Goal: Task Accomplishment & Management: Use online tool/utility

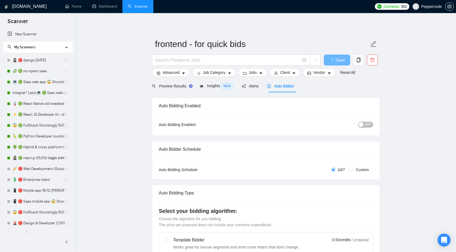
click at [31, 72] on link "💸 🟢 no-spent saas" at bounding box center [38, 71] width 52 height 11
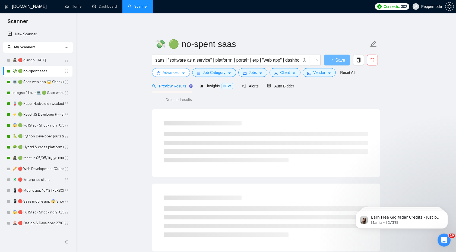
click at [186, 75] on button "Advanced" at bounding box center [171, 72] width 38 height 9
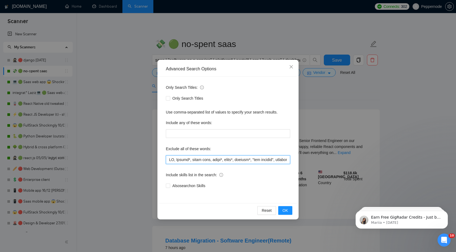
click at [181, 161] on input "text" at bounding box center [228, 159] width 124 height 9
paste input "LoremIpsum, DOL66, Sitame, consec, adip, elitsed, doeiu, temporinci, utlaboree,…"
type input "LO, Ipsumd*, sitam cons, adipi*, elits*, doeiusm*, "tem incidid", utlabor*, Etd…"
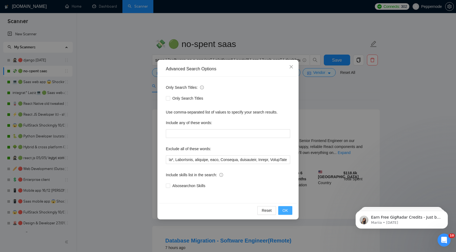
click at [289, 210] on button "OK" at bounding box center [285, 210] width 14 height 9
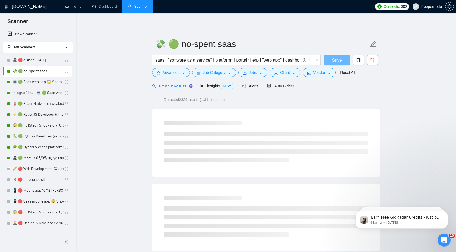
scroll to position [0, 0]
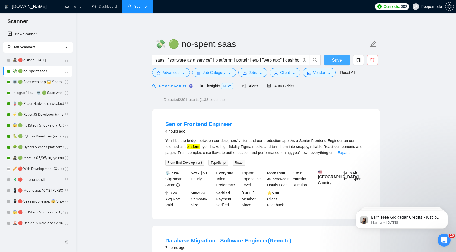
click at [338, 62] on span "Save" at bounding box center [337, 60] width 10 height 7
click at [27, 82] on link "💻 🟢 Saas web app 😱 Shockingly 27/11" at bounding box center [38, 82] width 52 height 11
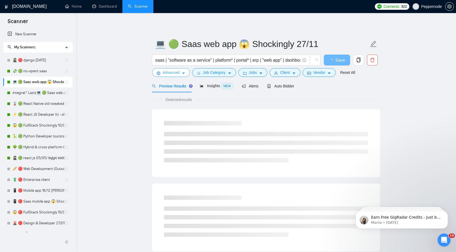
click at [179, 72] on span "Advanced" at bounding box center [171, 73] width 17 height 6
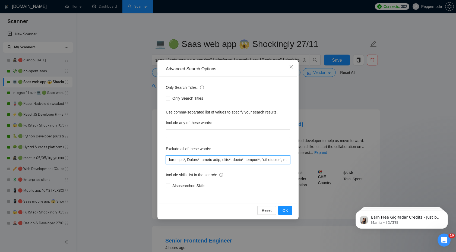
click at [196, 160] on input "text" at bounding box center [228, 159] width 124 height 9
paste input "LoremIpsum, DOL66, Sitame, consec, adip, elitsed, doeiu, temporinci, utlaboree,…"
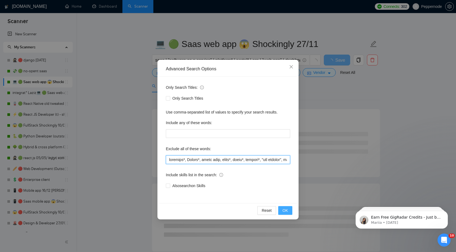
type input "loremips*, Dolors*, ametc adip, elits*, doeiu*, tempori*, "utl etdolor", magnaa…"
click at [292, 212] on button "OK" at bounding box center [285, 210] width 14 height 9
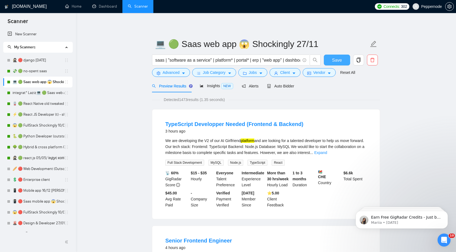
click at [332, 60] on span "Save" at bounding box center [337, 60] width 10 height 7
click at [38, 92] on link "integrat* Laziz💻 🟢 Saas web app 😱 Shockingly 27/11" at bounding box center [38, 92] width 52 height 11
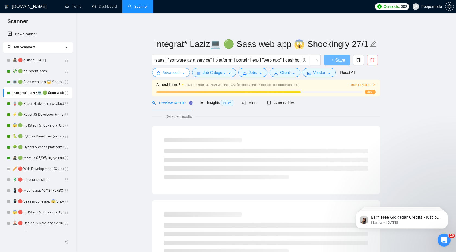
click at [182, 72] on icon "caret-down" at bounding box center [184, 73] width 4 height 4
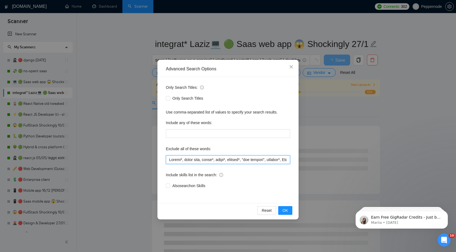
click at [184, 159] on input "text" at bounding box center [228, 159] width 124 height 9
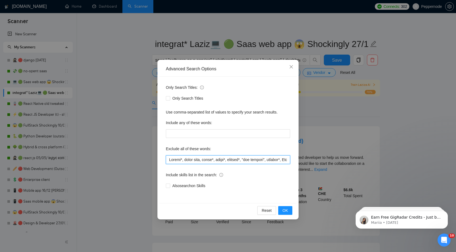
paste input "LoremIpsum, DOL66, Sitame, consec, adip, elitsed, doeiu, temporinci, utlaboree,…"
type input "Loremi*, dolor sita, conse*, adipi*, elitsed*, "doe tempori", utlabor*, Etd-Mag…"
click at [288, 212] on button "OK" at bounding box center [285, 210] width 14 height 9
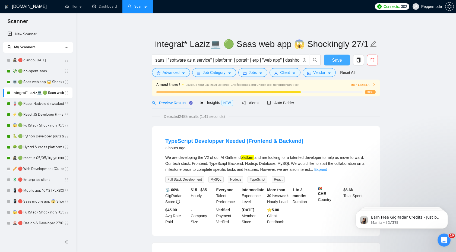
click at [335, 61] on span "Save" at bounding box center [337, 60] width 10 height 7
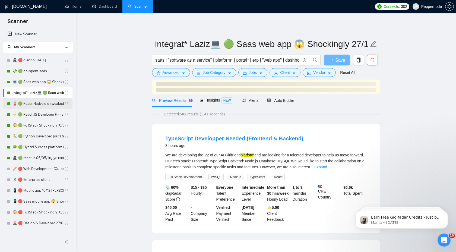
click at [42, 104] on link "🪫 🟢 React Native old tweaked 05.05 індус копі" at bounding box center [38, 103] width 52 height 11
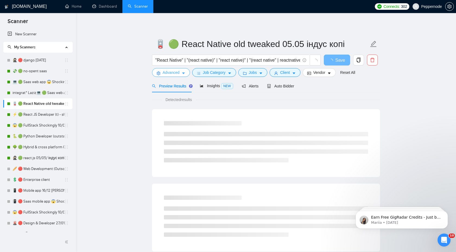
click at [185, 73] on icon "caret-down" at bounding box center [183, 74] width 3 height 2
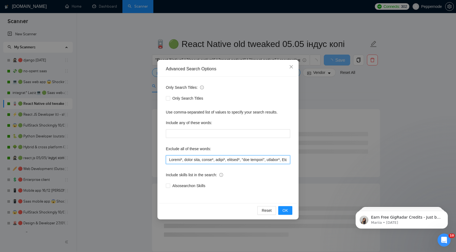
click at [187, 160] on input "text" at bounding box center [228, 159] width 124 height 9
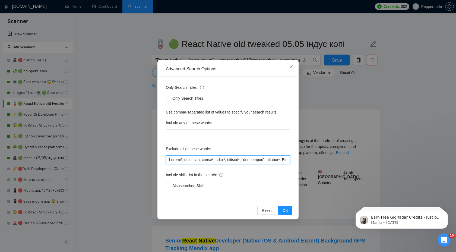
paste input "LoremIpsum, DOL66, Sitame, consec, adip, elitsed, doeiu, temporinci, utlaboree,…"
type input "Loremi*, dolor sita, conse*, adipi*, elitsed*, "doe tempori", utlabor*, Etd-Mag…"
click at [282, 209] on button "OK" at bounding box center [285, 210] width 14 height 9
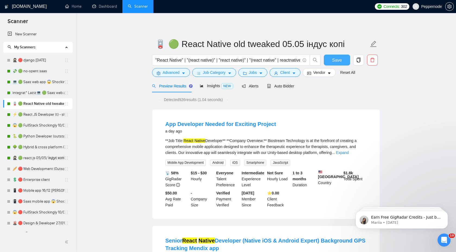
click at [334, 60] on span "Save" at bounding box center [337, 60] width 10 height 7
click at [44, 115] on link "⚡ 🟢 React JS Developer (t) - short 24/03" at bounding box center [38, 114] width 52 height 11
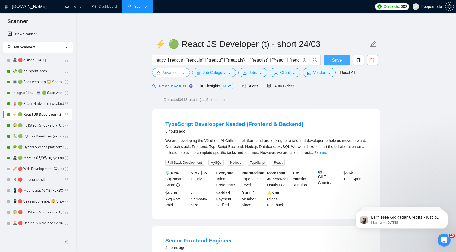
click at [180, 74] on button "Advanced" at bounding box center [171, 72] width 38 height 9
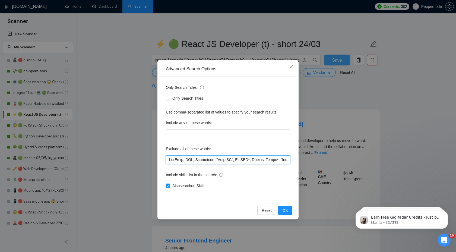
click at [198, 158] on input "text" at bounding box center [228, 159] width 124 height 9
click at [199, 160] on input "text" at bounding box center [228, 159] width 124 height 9
paste input "Loremi*, dolor sita, conse*, adipi*, elitsed*, "doe tempori", utlabor*, Etd-Mag…"
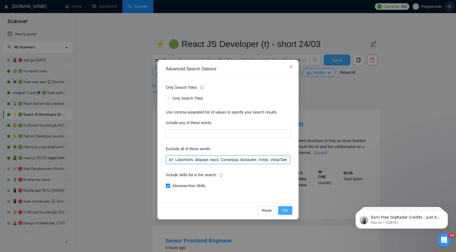
type input "Loremi*, dolor sita, conse*, adipi*, elitsed*, "doe tempori", utlabor*, Etd-Mag…"
click at [287, 216] on div "Reset OK" at bounding box center [227, 210] width 137 height 14
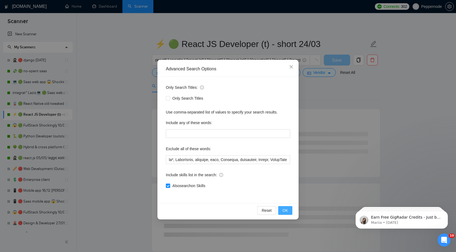
scroll to position [0, 0]
click at [289, 212] on button "OK" at bounding box center [285, 210] width 14 height 9
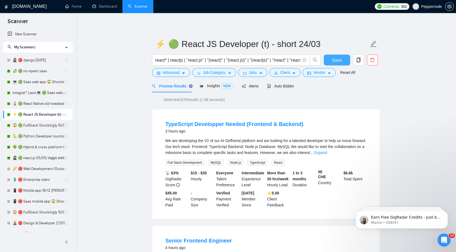
click at [336, 59] on span "Save" at bounding box center [337, 60] width 10 height 7
click at [31, 128] on link "😱 🟢 FullStack Shockingly 10/01" at bounding box center [38, 125] width 52 height 11
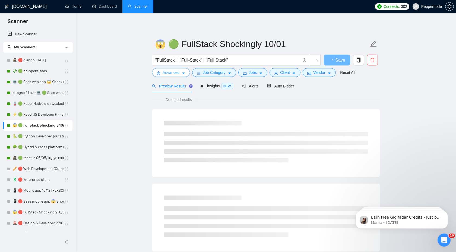
click at [180, 75] on button "Advanced" at bounding box center [171, 72] width 38 height 9
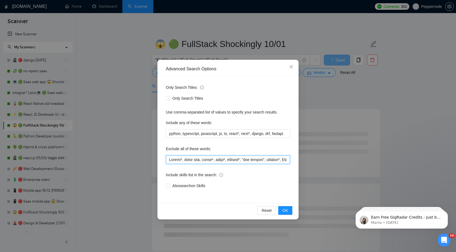
click at [191, 160] on input "text" at bounding box center [228, 159] width 124 height 9
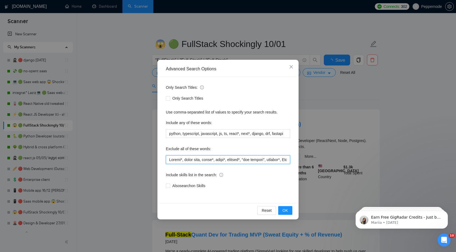
paste input "LoremIpsum, DOL66, Sitame, consec, adip, elitsed, doeiu, temporinci, utlaboree,…"
type input "Loremi*, dolor sita, conse*, adipi*, elitsed*, "doe tempori", utlabor*, Etd-Mag…"
click at [288, 210] on button "OK" at bounding box center [285, 210] width 14 height 9
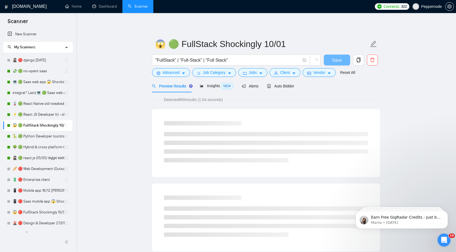
scroll to position [0, 0]
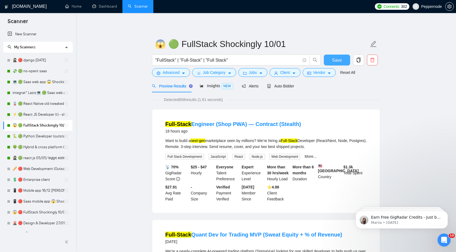
click at [331, 62] on button "Save" at bounding box center [337, 60] width 26 height 11
click at [40, 137] on link "🐍 🟢 Python Developer (outstaff)" at bounding box center [38, 136] width 52 height 11
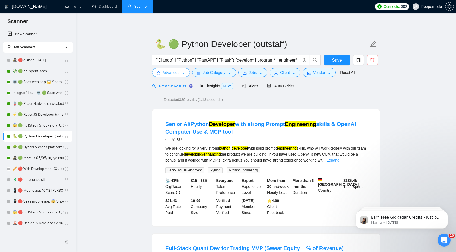
click at [184, 73] on icon "caret-down" at bounding box center [184, 73] width 4 height 4
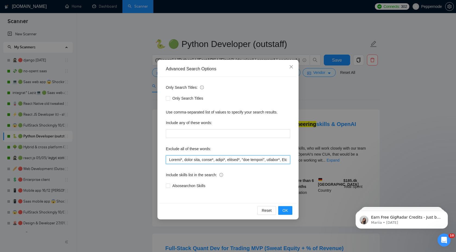
click at [196, 160] on input "text" at bounding box center [228, 159] width 124 height 9
paste input "LoremIpsum, DOL66, Sitame, consec, adip, elitsed, doeiu, temporinci, utlaboree,…"
type input "Loremi*, dolor sita, conse*, adipi*, elitsed*, "doe tempori", utlabor*, Etd-Mag…"
click at [289, 210] on button "OK" at bounding box center [285, 210] width 14 height 9
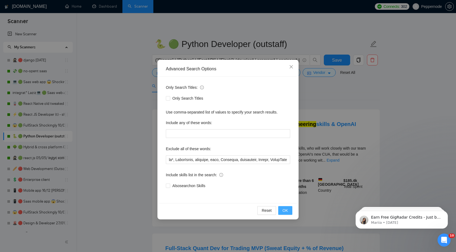
scroll to position [0, 0]
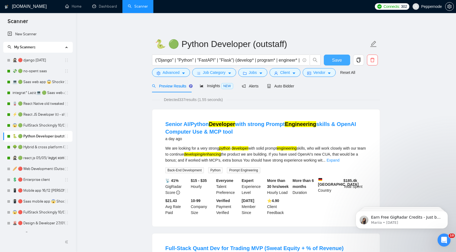
click at [339, 61] on span "Save" at bounding box center [337, 60] width 10 height 7
click at [31, 146] on link "🌳 🟢 Hybrid & cross platform 07/04 changed start" at bounding box center [38, 147] width 52 height 11
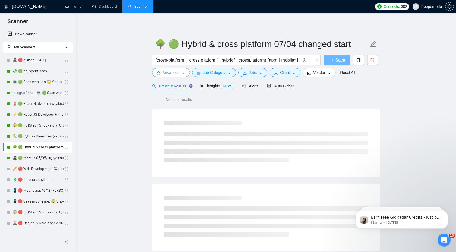
click at [184, 73] on icon "caret-down" at bounding box center [183, 74] width 3 height 2
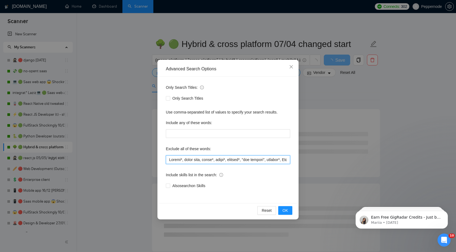
click at [191, 159] on input "text" at bounding box center [228, 159] width 124 height 9
paste input "LoremIpsum, DOL66, Sitame, consec, adip, elitsed, doeiu, temporinci, utlaboree,…"
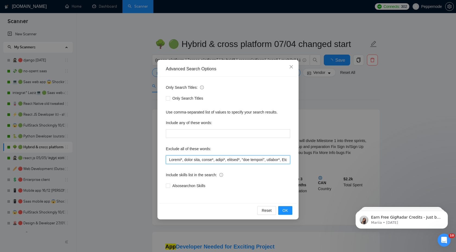
scroll to position [0, 7893]
type input "Loremi*, dolor sita, conse*, adipi*, elitsed*, "doe tempori", utlabor*, Etd-Mag…"
click at [285, 210] on span "OK" at bounding box center [285, 210] width 5 height 6
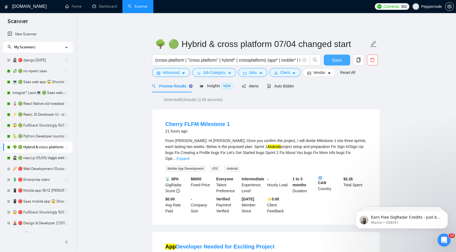
click at [335, 62] on span "Save" at bounding box center [337, 60] width 10 height 7
click at [46, 158] on link "🥷🏻 🟢 react.js 05/05/ індус копі 19/05 change end" at bounding box center [38, 158] width 52 height 11
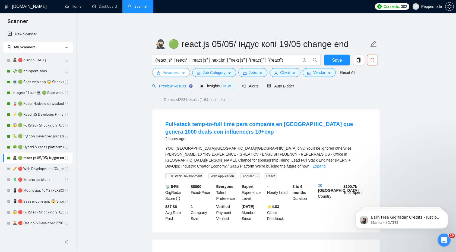
click at [178, 73] on span "Advanced" at bounding box center [171, 73] width 17 height 6
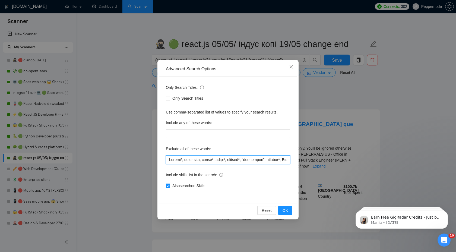
click at [195, 161] on input "text" at bounding box center [228, 159] width 124 height 9
paste input "LoremIpsum, DOL66, Sitame, consec, adip, elitsed, doeiu, temporinci, utlaboree,…"
type input "Loremi*, dolor sita, conse*, adipi*, elitsed*, "doe tempori", utlabor*, Etd-Mag…"
click at [287, 210] on span "OK" at bounding box center [285, 210] width 5 height 6
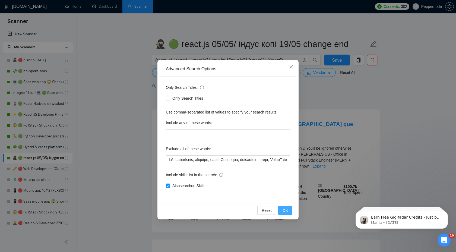
scroll to position [0, 0]
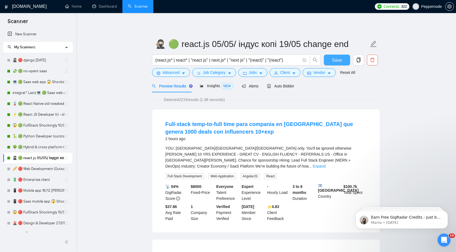
click at [335, 62] on span "Save" at bounding box center [337, 60] width 10 height 7
